Goal: Task Accomplishment & Management: Use online tool/utility

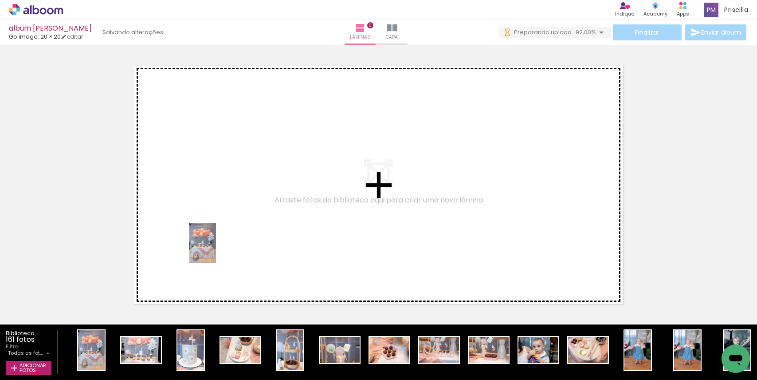
drag, startPoint x: 90, startPoint y: 356, endPoint x: 216, endPoint y: 250, distance: 164.5
click at [216, 250] on quentale-workspace at bounding box center [378, 190] width 757 height 380
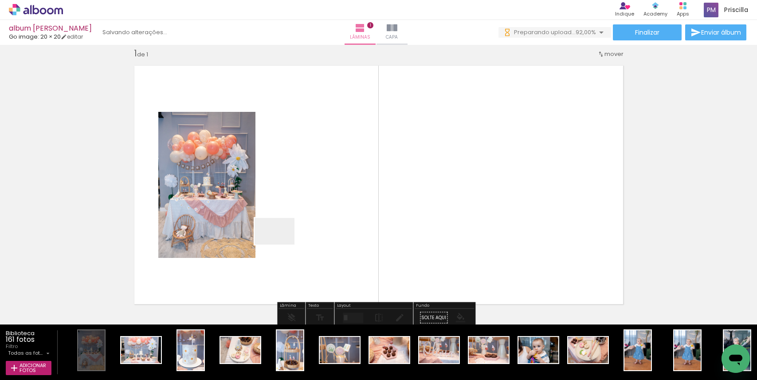
drag, startPoint x: 136, startPoint y: 351, endPoint x: 263, endPoint y: 318, distance: 131.0
click at [284, 243] on quentale-workspace at bounding box center [378, 190] width 757 height 380
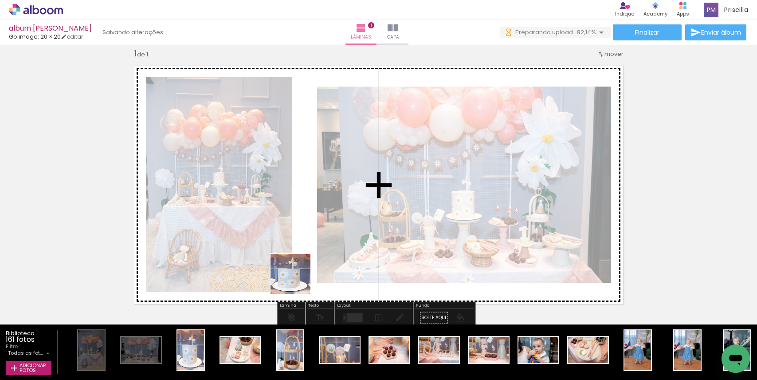
drag, startPoint x: 196, startPoint y: 363, endPoint x: 297, endPoint y: 280, distance: 130.1
click at [297, 280] on quentale-workspace at bounding box center [378, 190] width 757 height 380
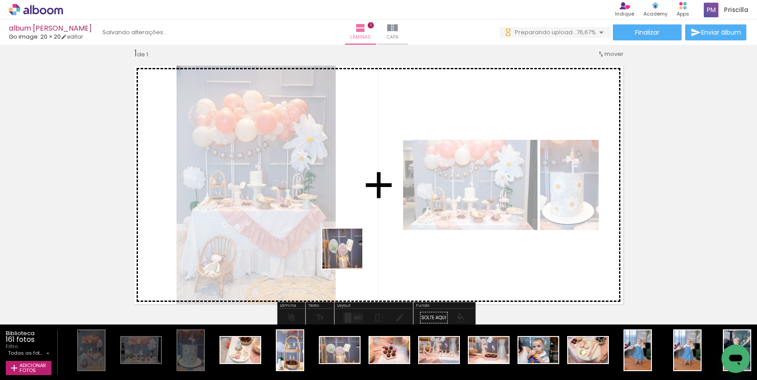
drag, startPoint x: 336, startPoint y: 352, endPoint x: 349, endPoint y: 255, distance: 98.0
click at [349, 255] on quentale-workspace at bounding box center [378, 190] width 757 height 380
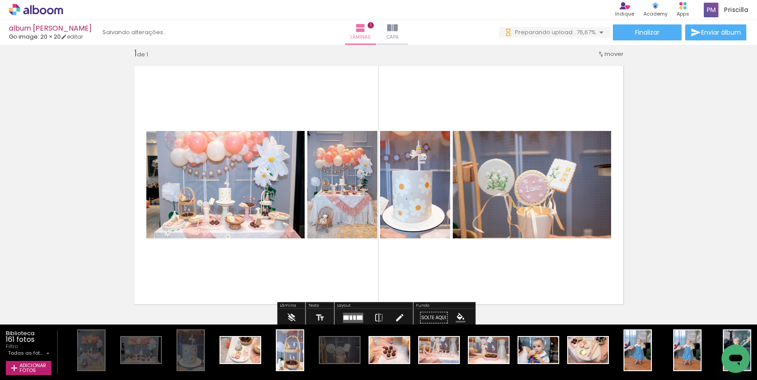
drag, startPoint x: 447, startPoint y: 357, endPoint x: 458, endPoint y: 267, distance: 90.2
click at [458, 267] on quentale-workspace at bounding box center [378, 190] width 757 height 380
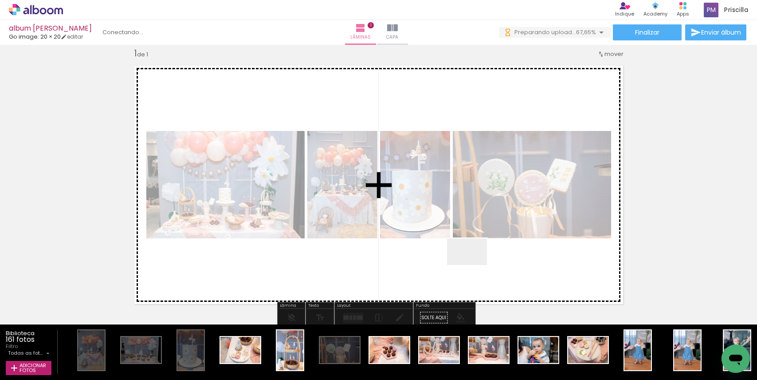
drag, startPoint x: 438, startPoint y: 352, endPoint x: 475, endPoint y: 264, distance: 95.4
click at [475, 264] on quentale-workspace at bounding box center [378, 190] width 757 height 380
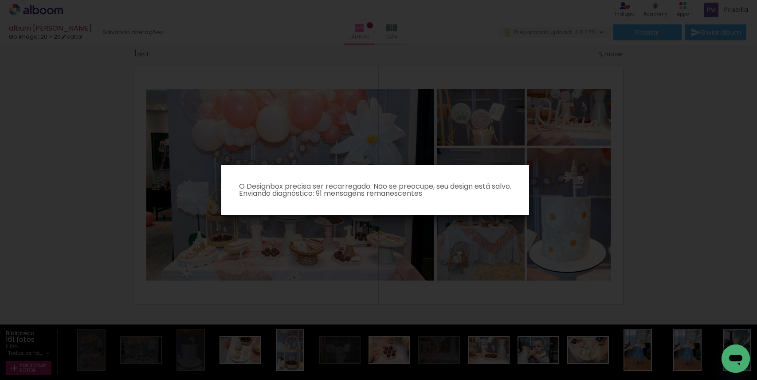
click at [550, 240] on iron-overlay-backdrop at bounding box center [378, 190] width 757 height 380
click at [465, 174] on paper-dialog "O Designbox precisa ser recarregado. Não se preocupe, seu design está salvo. En…" at bounding box center [375, 190] width 308 height 50
